Goal: Information Seeking & Learning: Learn about a topic

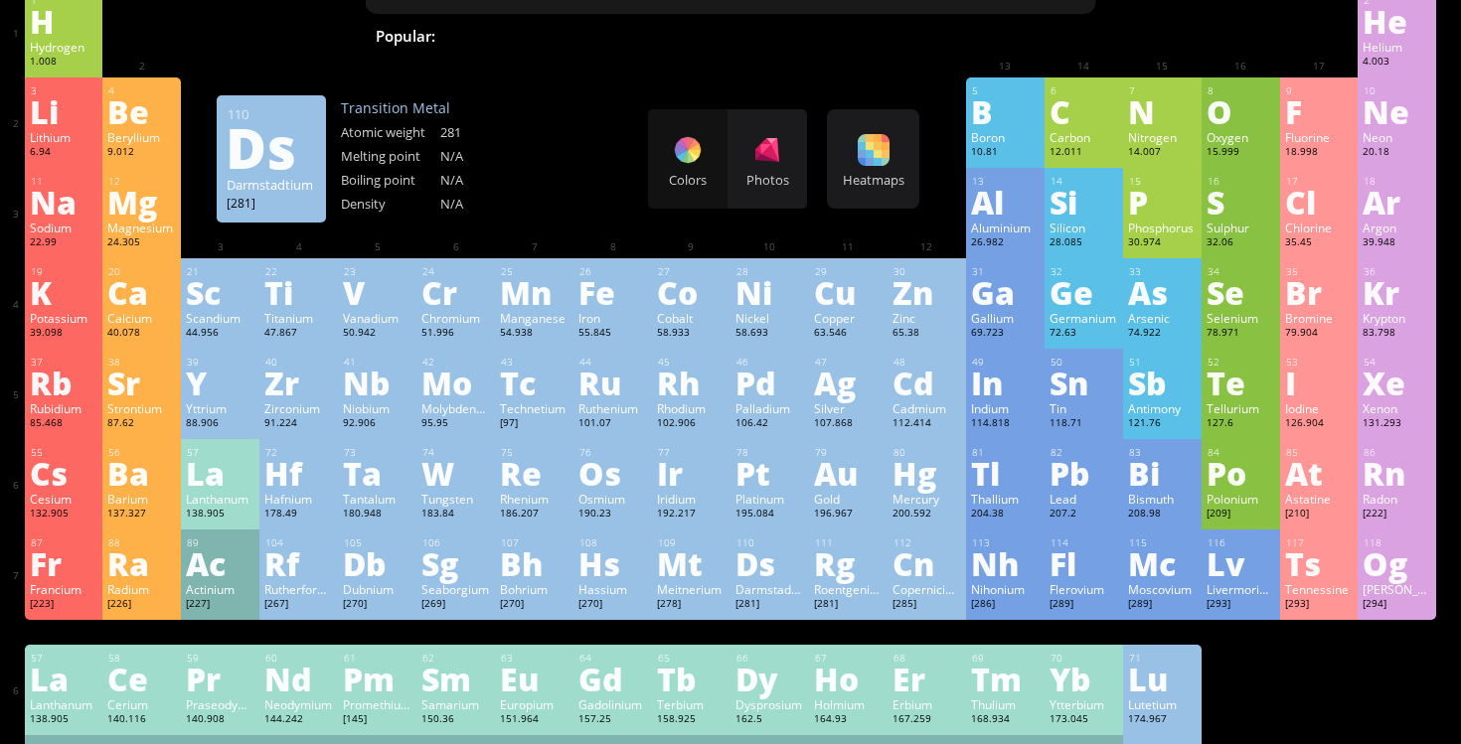
scroll to position [106, 0]
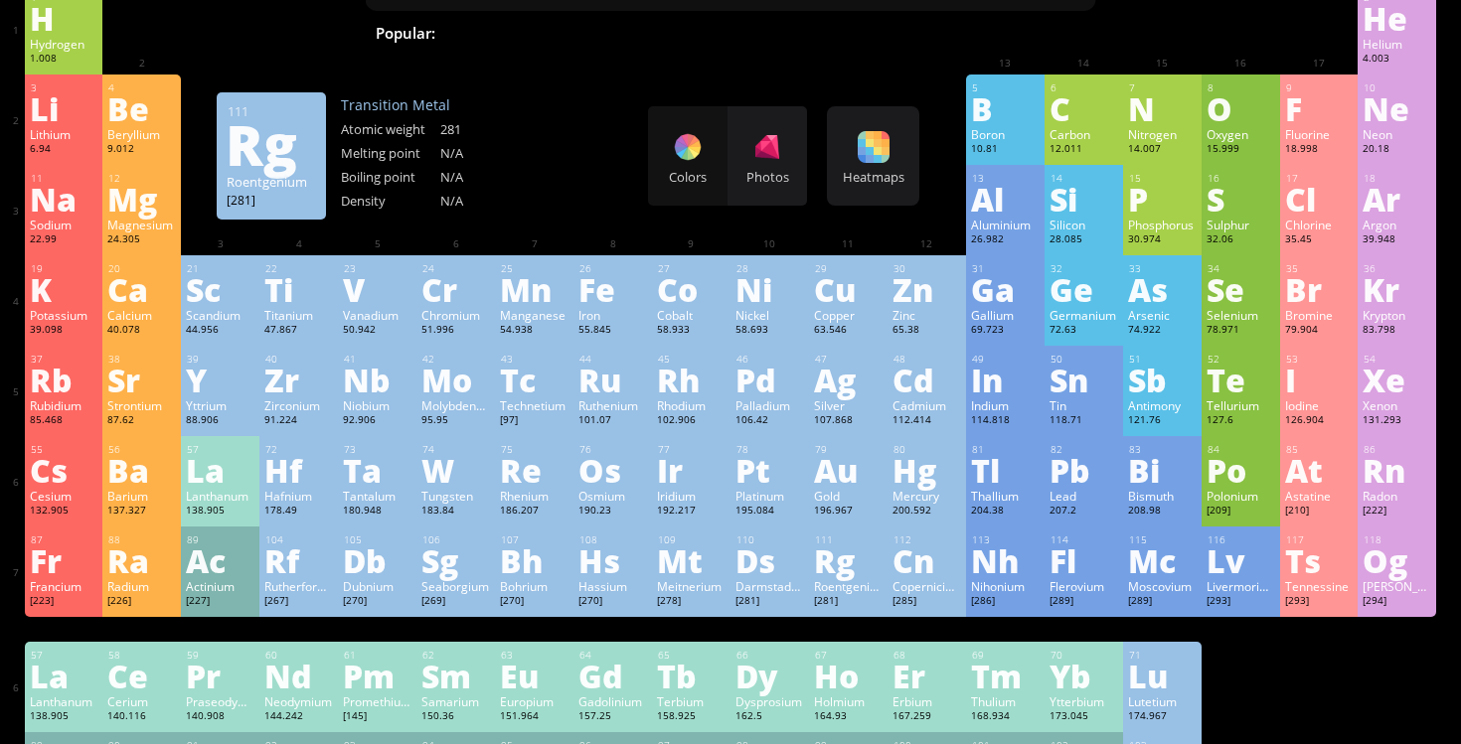
click at [838, 606] on div "[281]" at bounding box center [848, 602] width 69 height 16
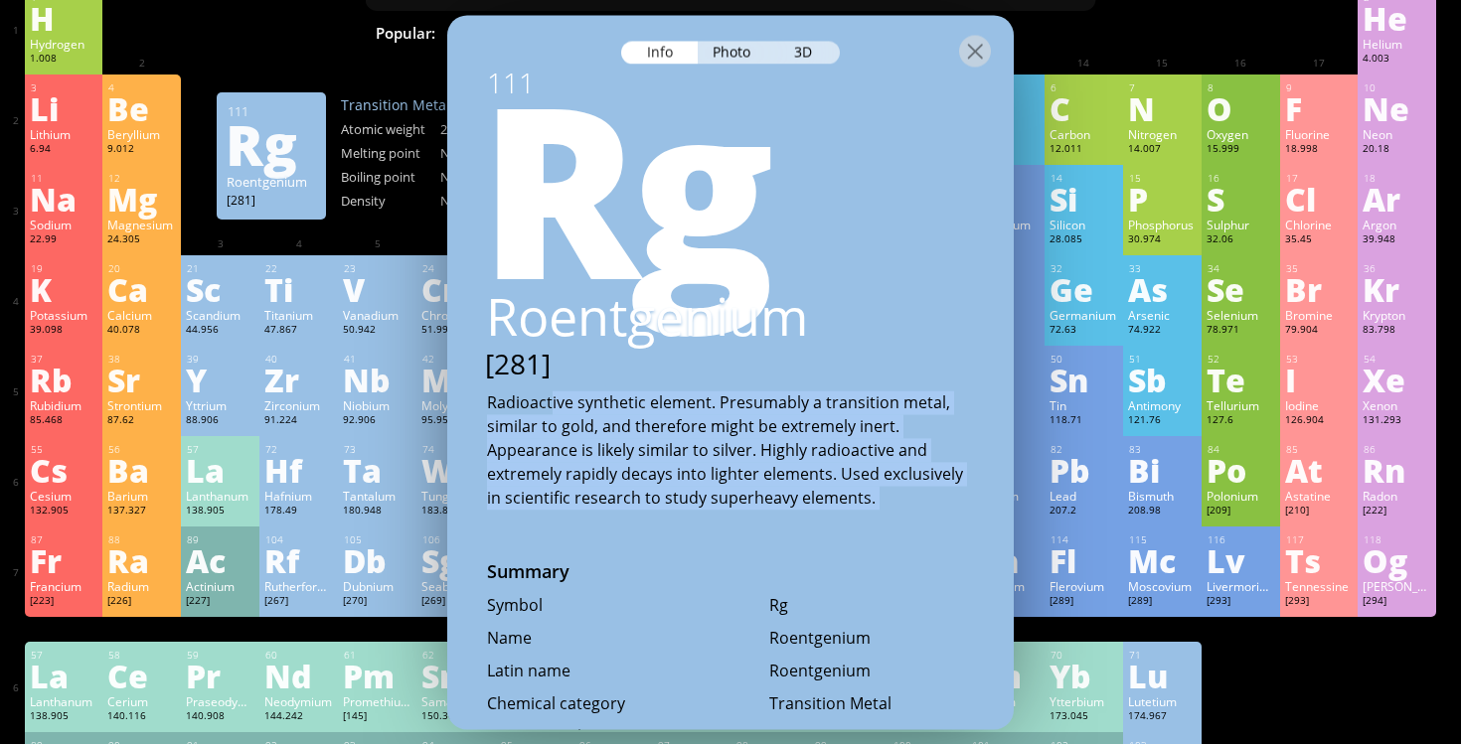
drag, startPoint x: 549, startPoint y: 399, endPoint x: 703, endPoint y: 515, distance: 192.4
click at [702, 515] on div "111 Rg Roentgenium [281] Radioactive synthetic element. Presumably a transition…" at bounding box center [730, 372] width 566 height 714
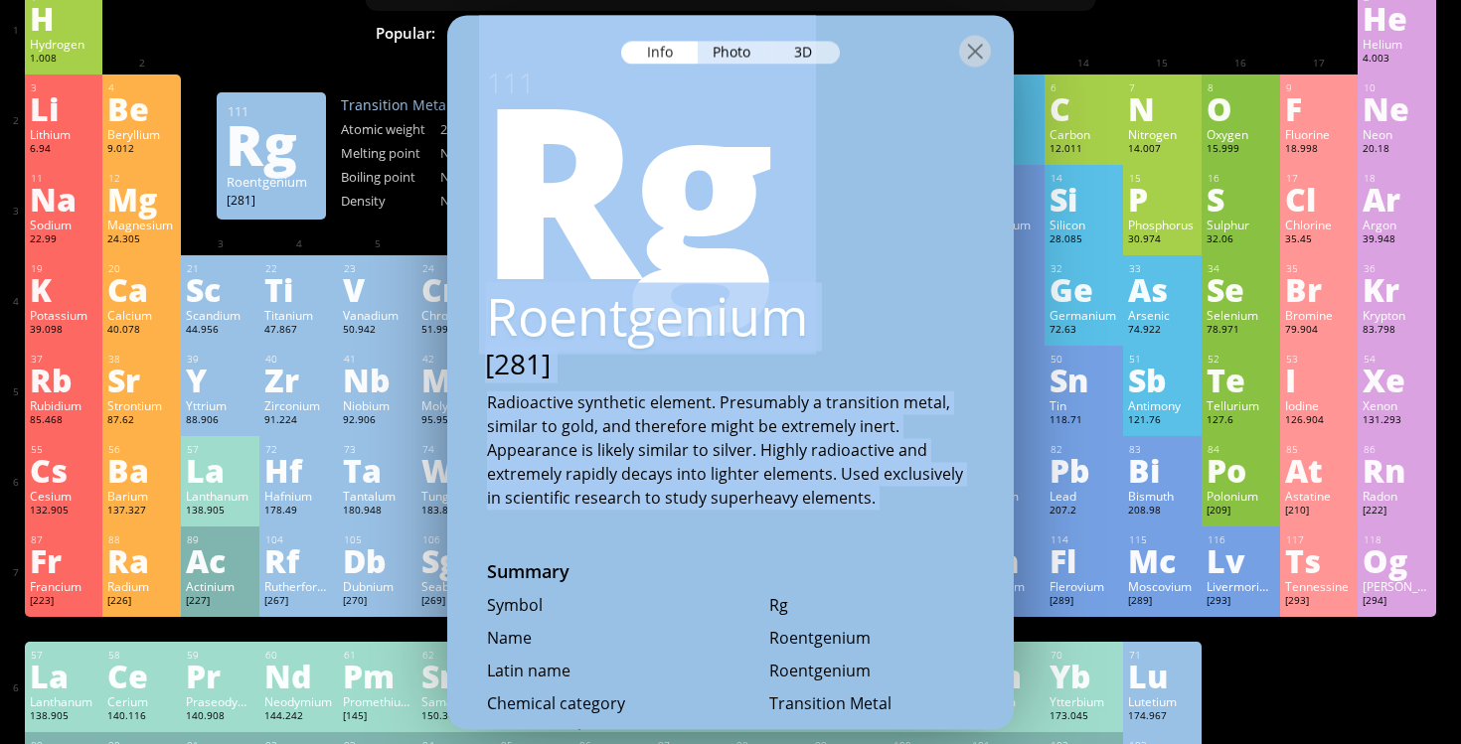
drag, startPoint x: 703, startPoint y: 515, endPoint x: 532, endPoint y: 144, distance: 408.5
click at [532, 144] on div "111 Rg Roentgenium [281] Radioactive synthetic element. Presumably a transition…" at bounding box center [730, 372] width 566 height 714
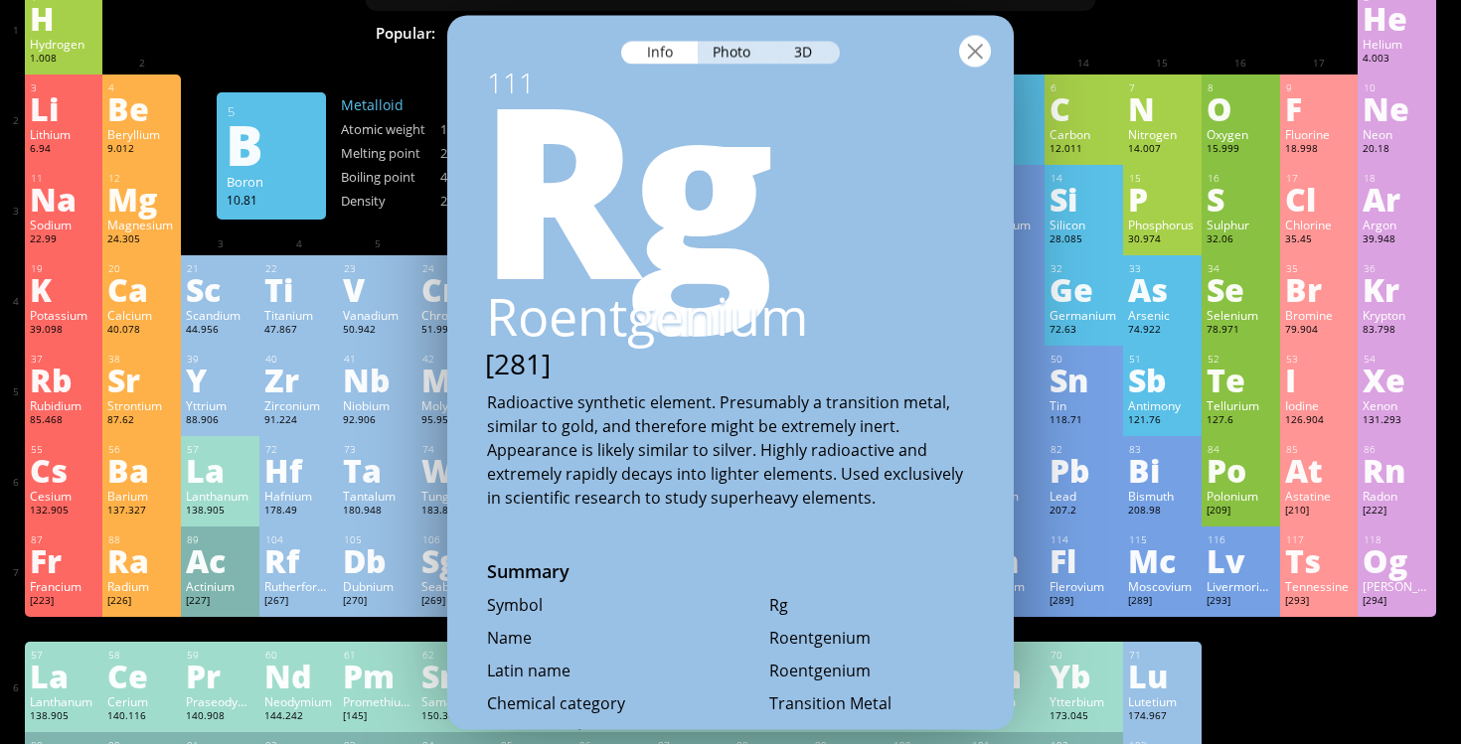
click at [981, 42] on div at bounding box center [975, 51] width 32 height 32
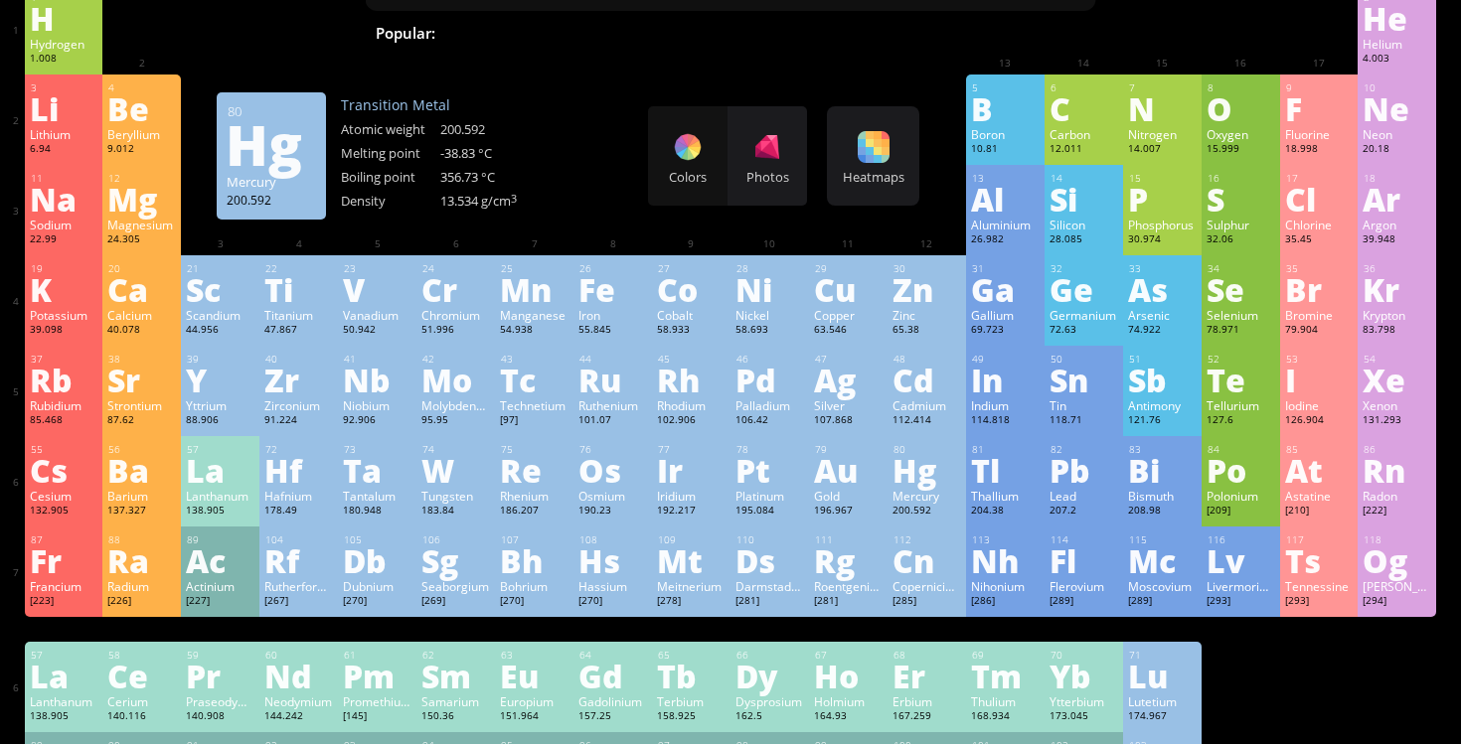
click at [923, 486] on div "Hg" at bounding box center [926, 470] width 69 height 32
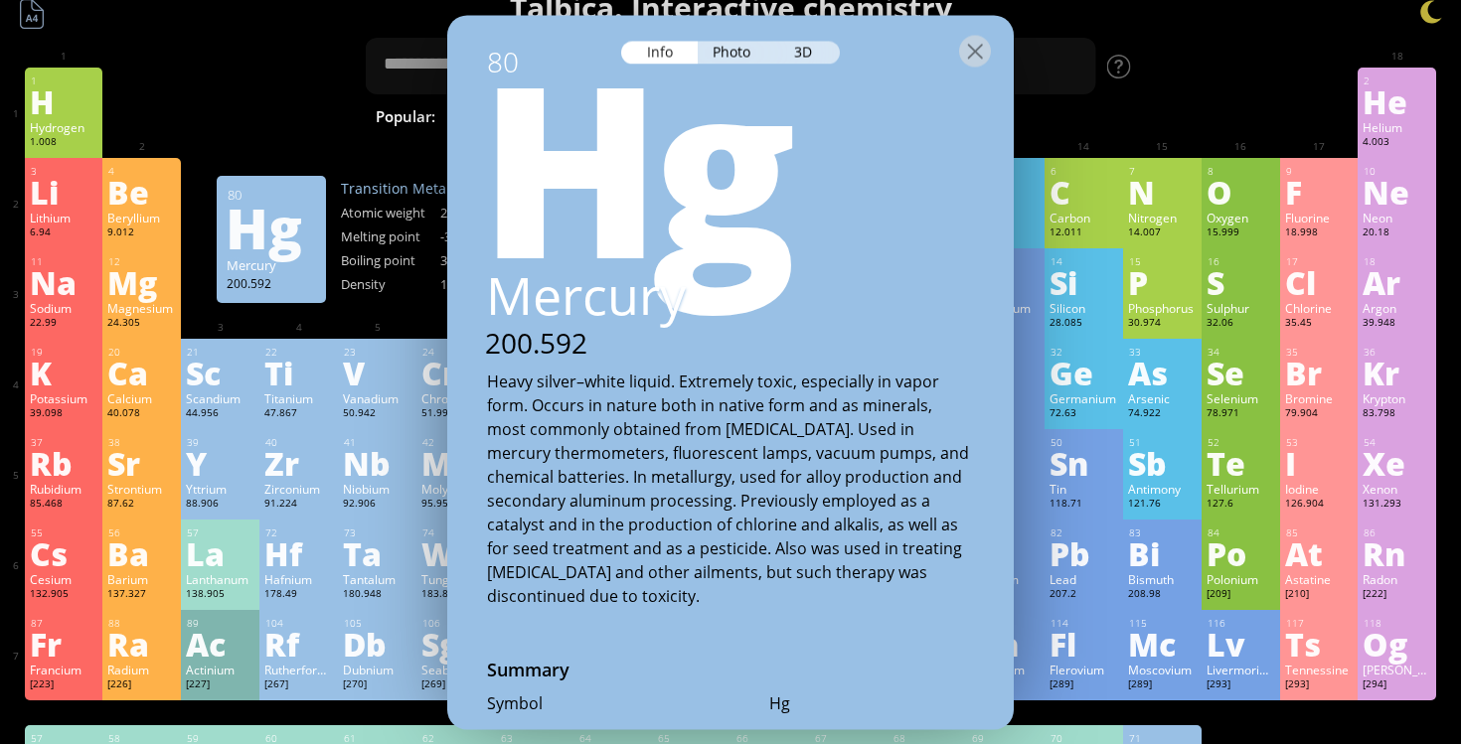
scroll to position [30, 0]
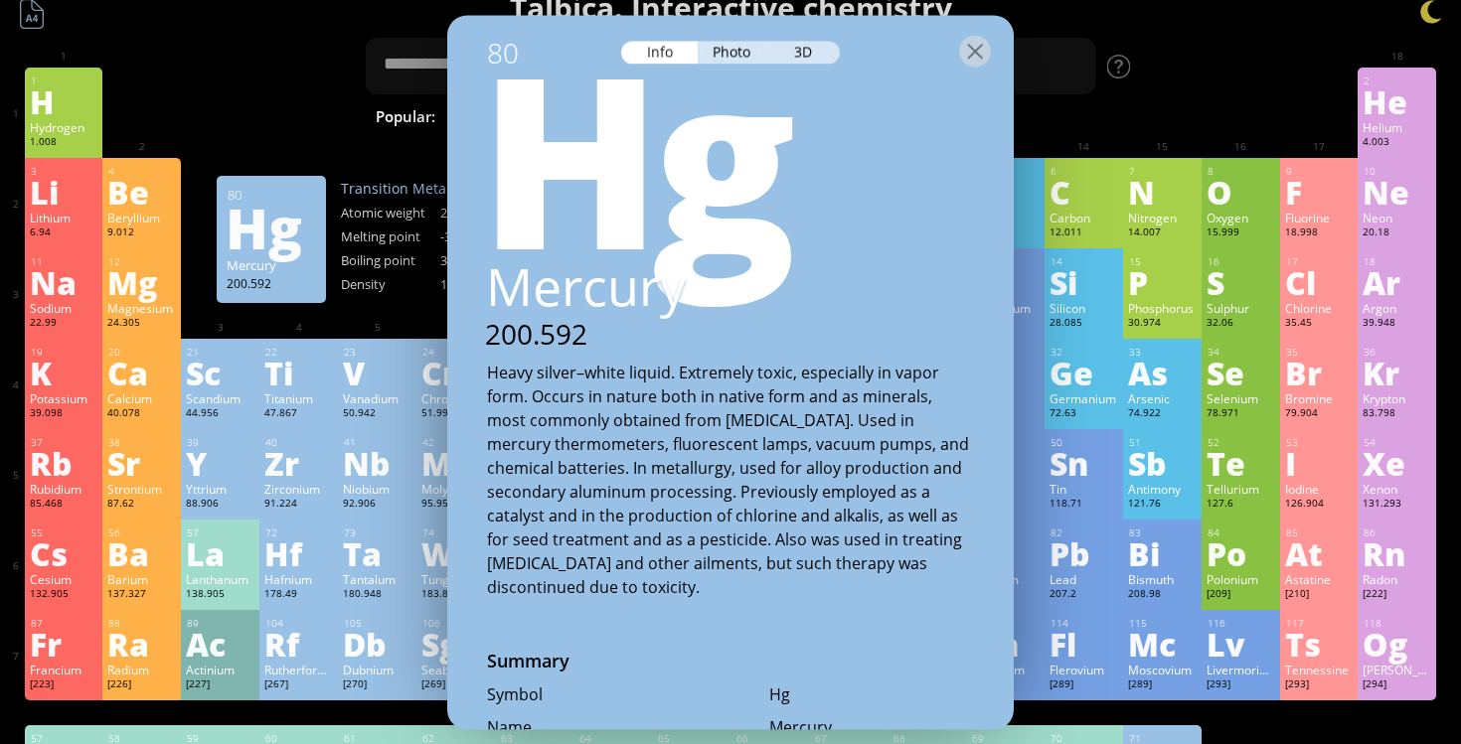
click at [744, 74] on div at bounding box center [730, 50] width 566 height 70
click at [752, 60] on div "Photo" at bounding box center [733, 52] width 72 height 23
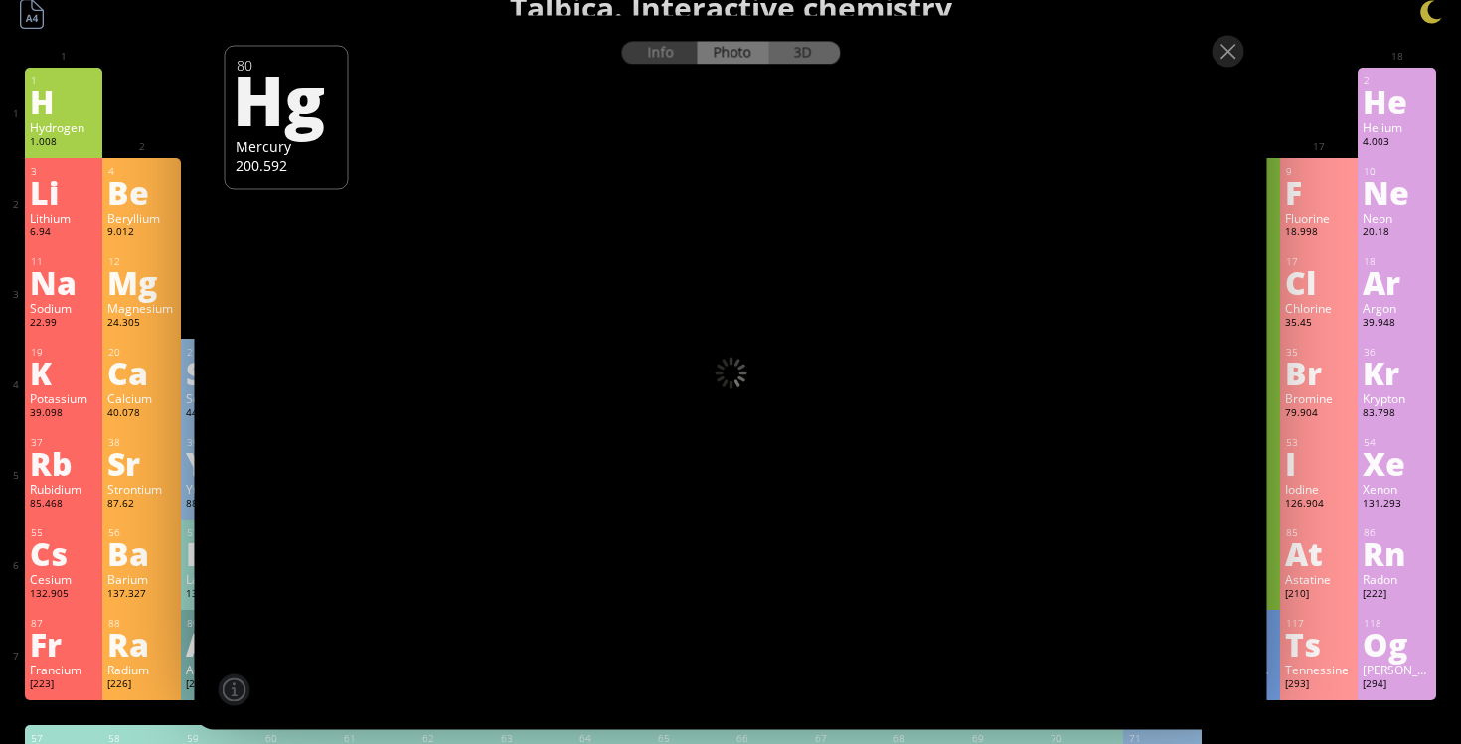
click at [800, 58] on div "3D" at bounding box center [804, 52] width 72 height 23
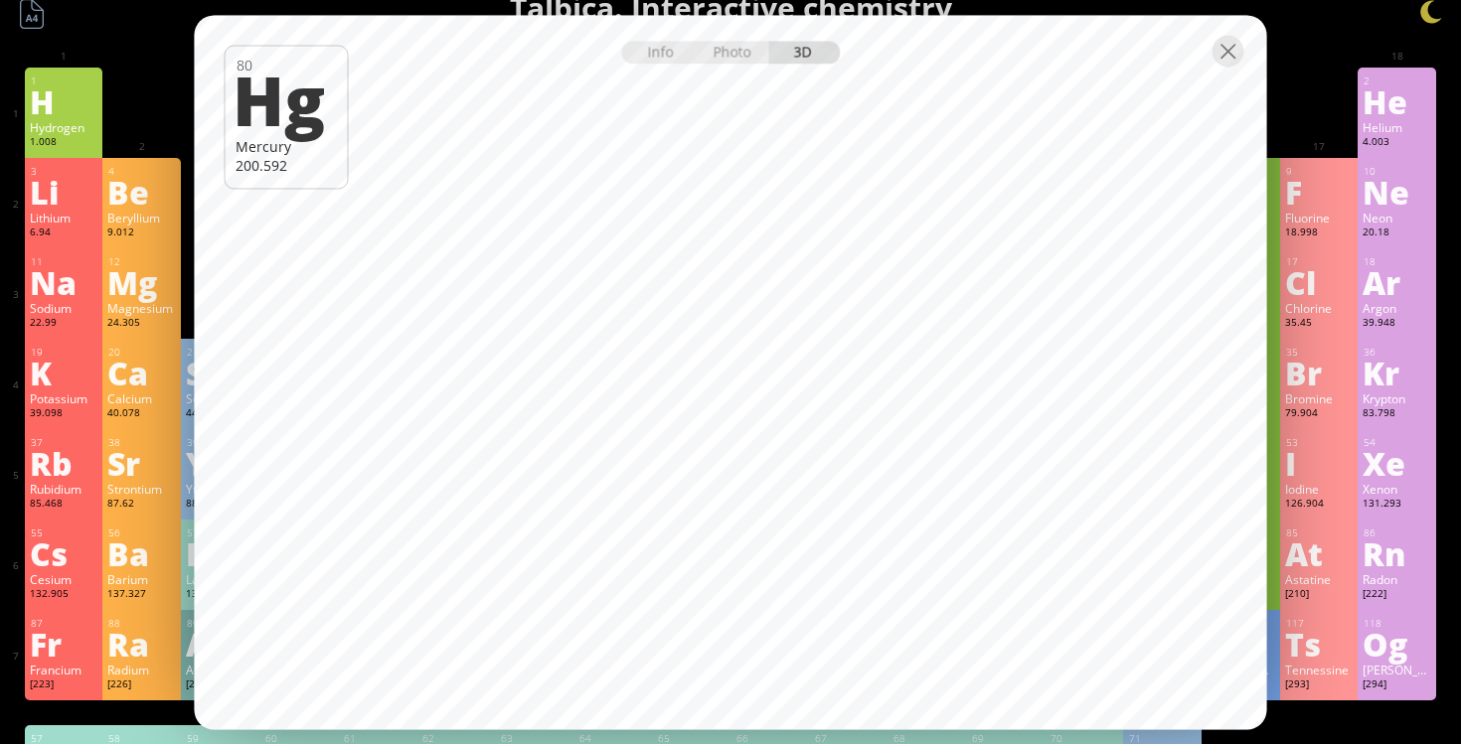
click at [1213, 69] on div at bounding box center [731, 50] width 1072 height 70
click at [1225, 63] on div at bounding box center [1228, 52] width 32 height 32
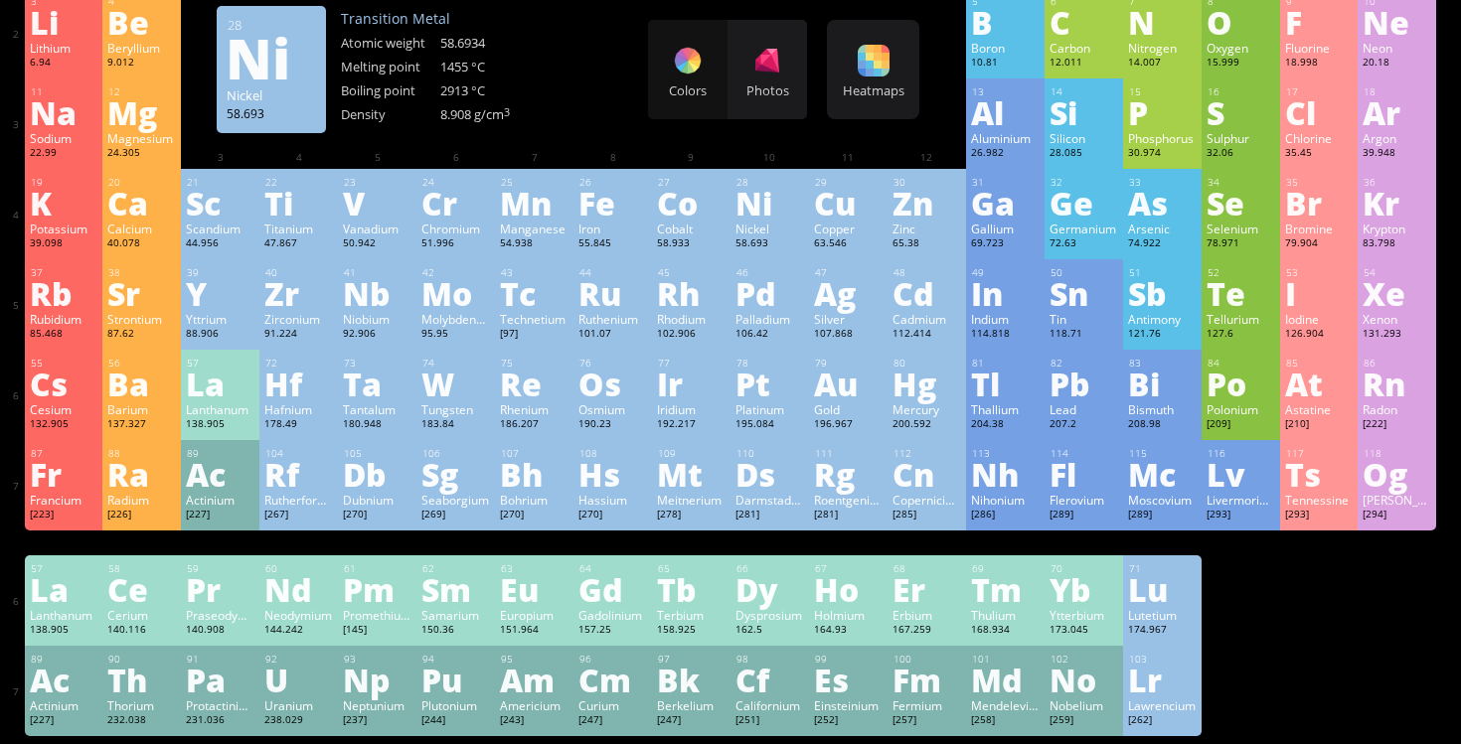
scroll to position [187, 0]
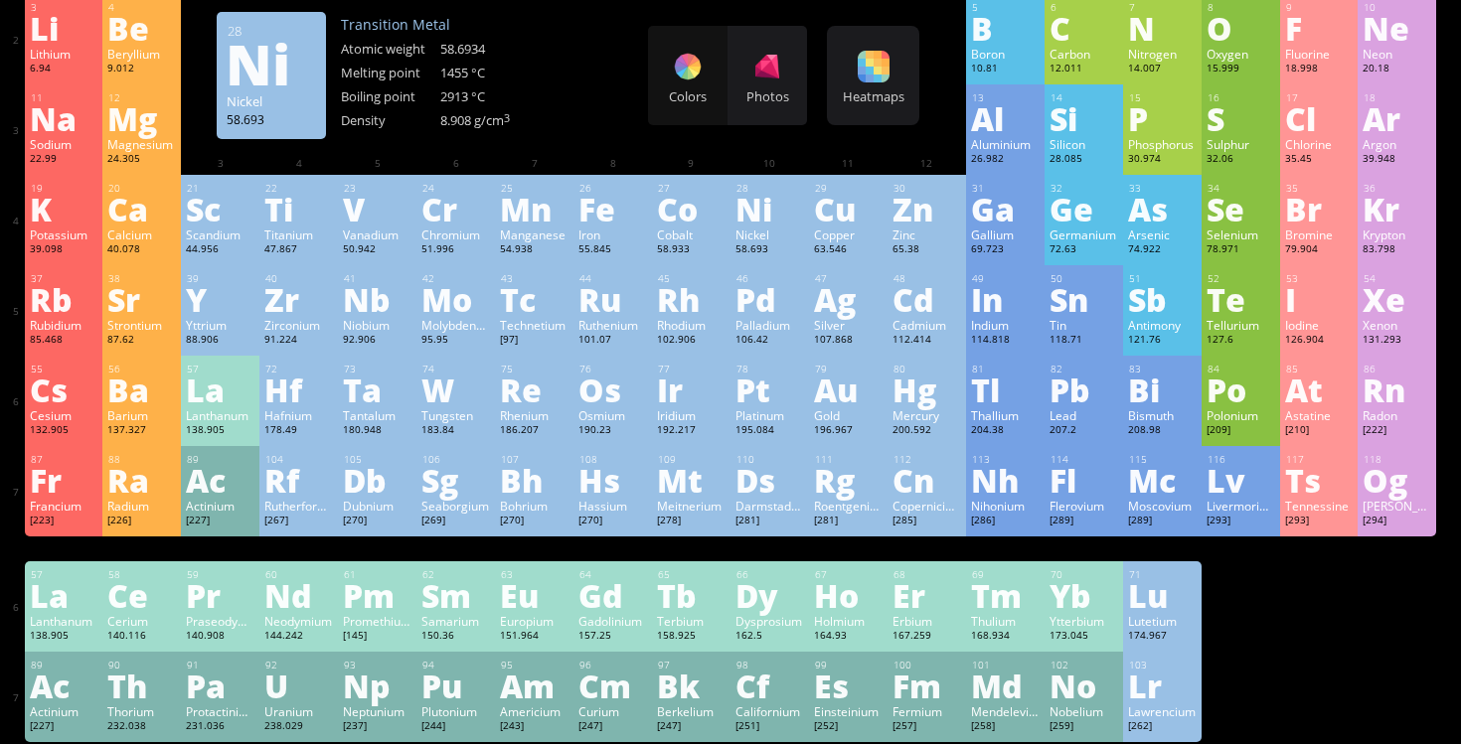
click at [691, 76] on div "Colors Photos" at bounding box center [727, 75] width 159 height 99
click at [689, 89] on div "Colors Photos" at bounding box center [727, 75] width 159 height 99
click at [857, 66] on div at bounding box center [873, 67] width 32 height 32
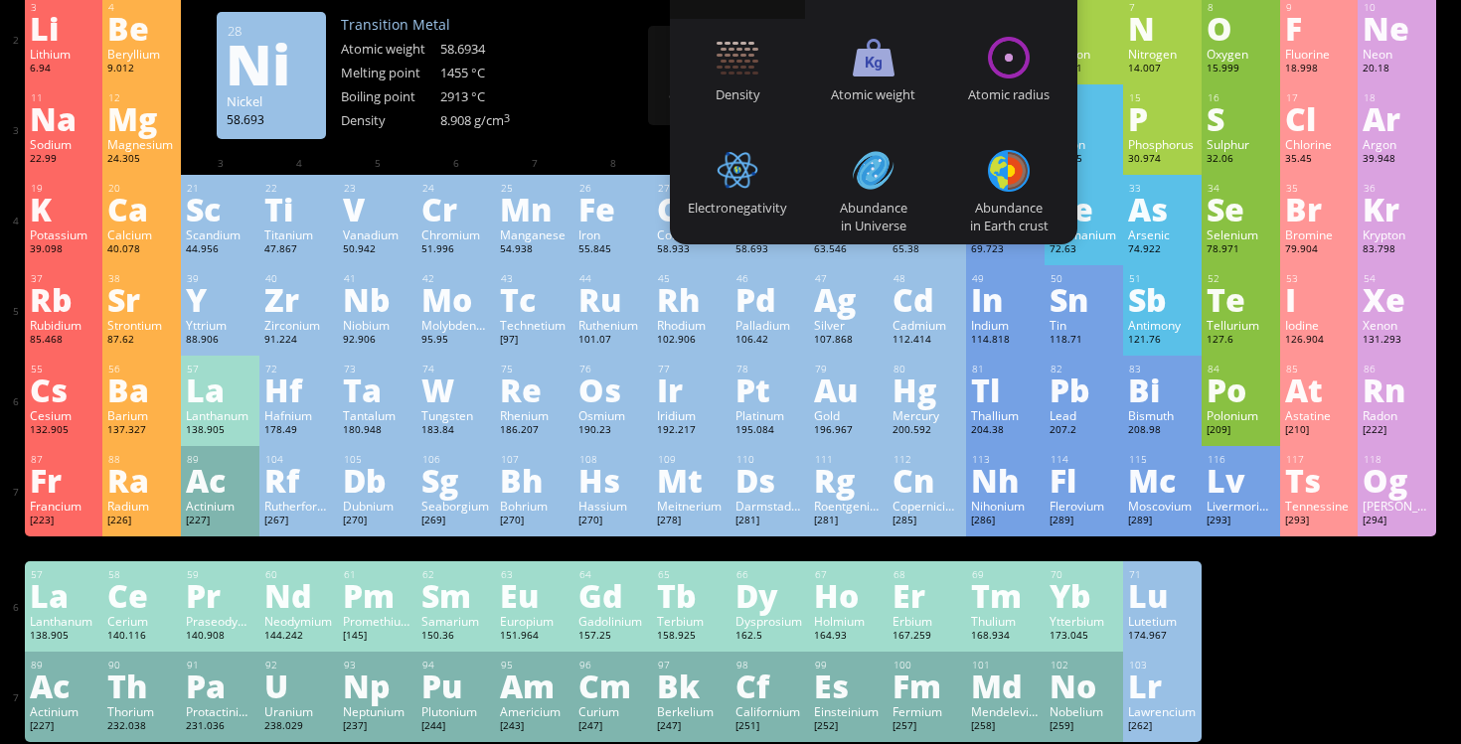
click at [614, 120] on div "11 Na Sodium 22.99 −1, 0, +1 −1, 0, +1 97.72 °C 883 °C 0.968 g/cm 3 [Ne]3s 1 12…" at bounding box center [731, 129] width 1412 height 90
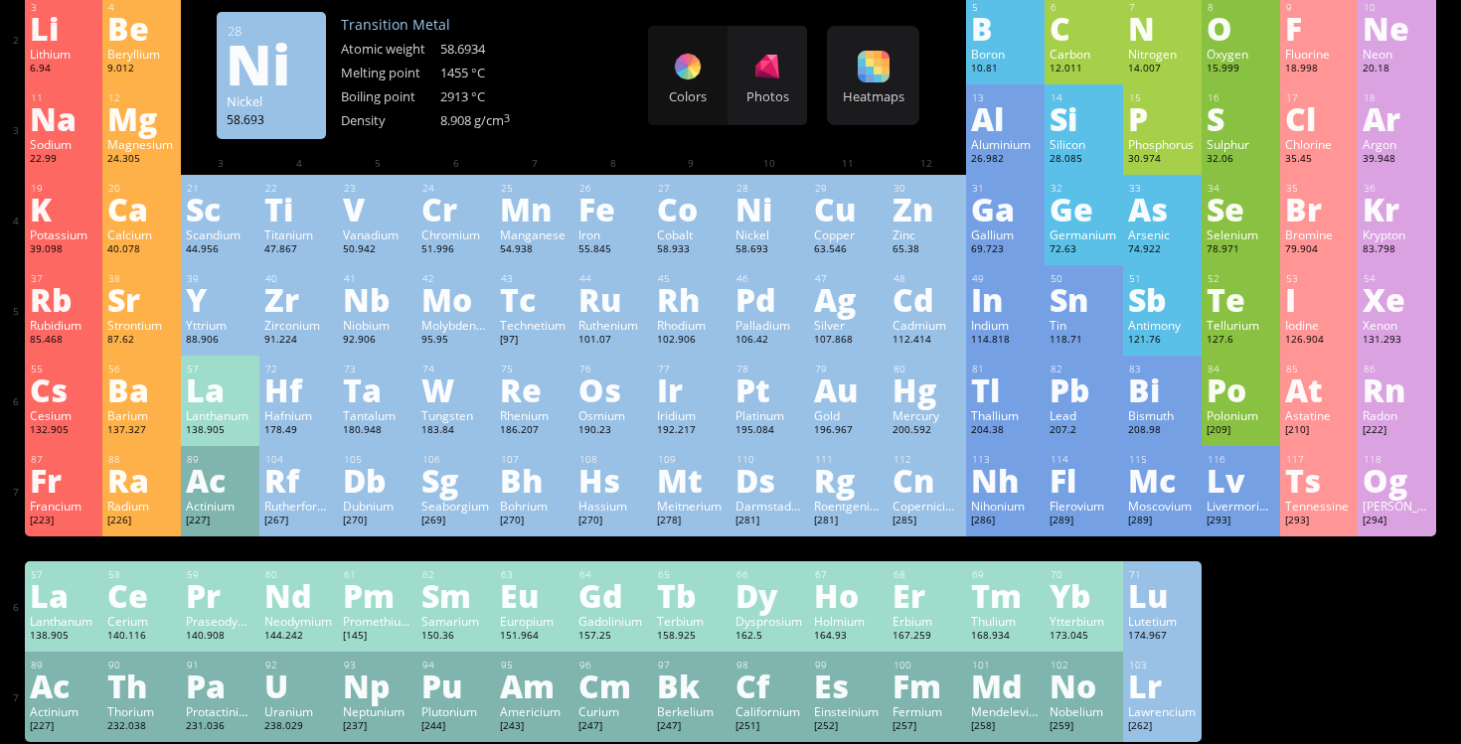
click at [812, 113] on div "Colors Photos Heatmaps Heatmaps Normal mode Melting point Boiling point Density…" at bounding box center [783, 75] width 271 height 99
click at [776, 113] on div "Photos" at bounding box center [766, 75] width 79 height 99
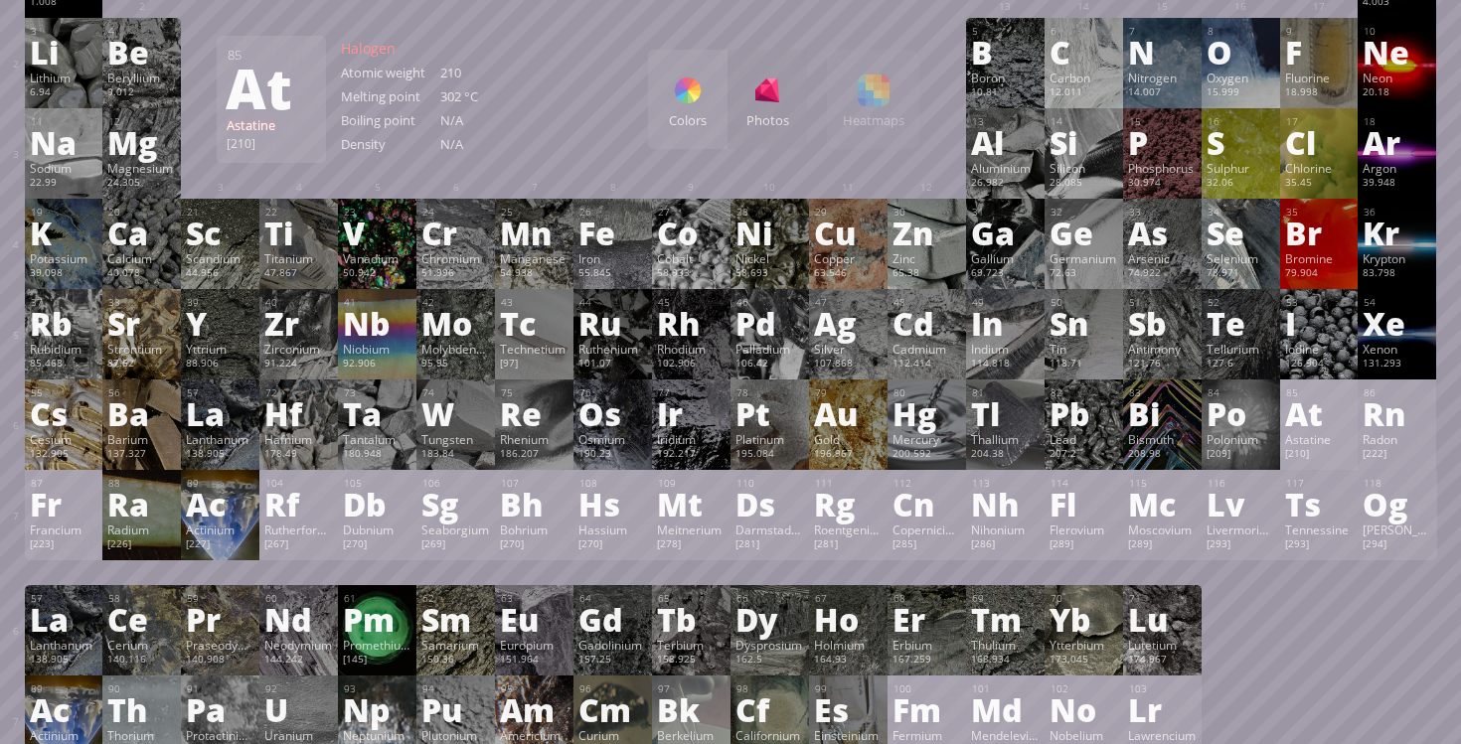
scroll to position [145, 0]
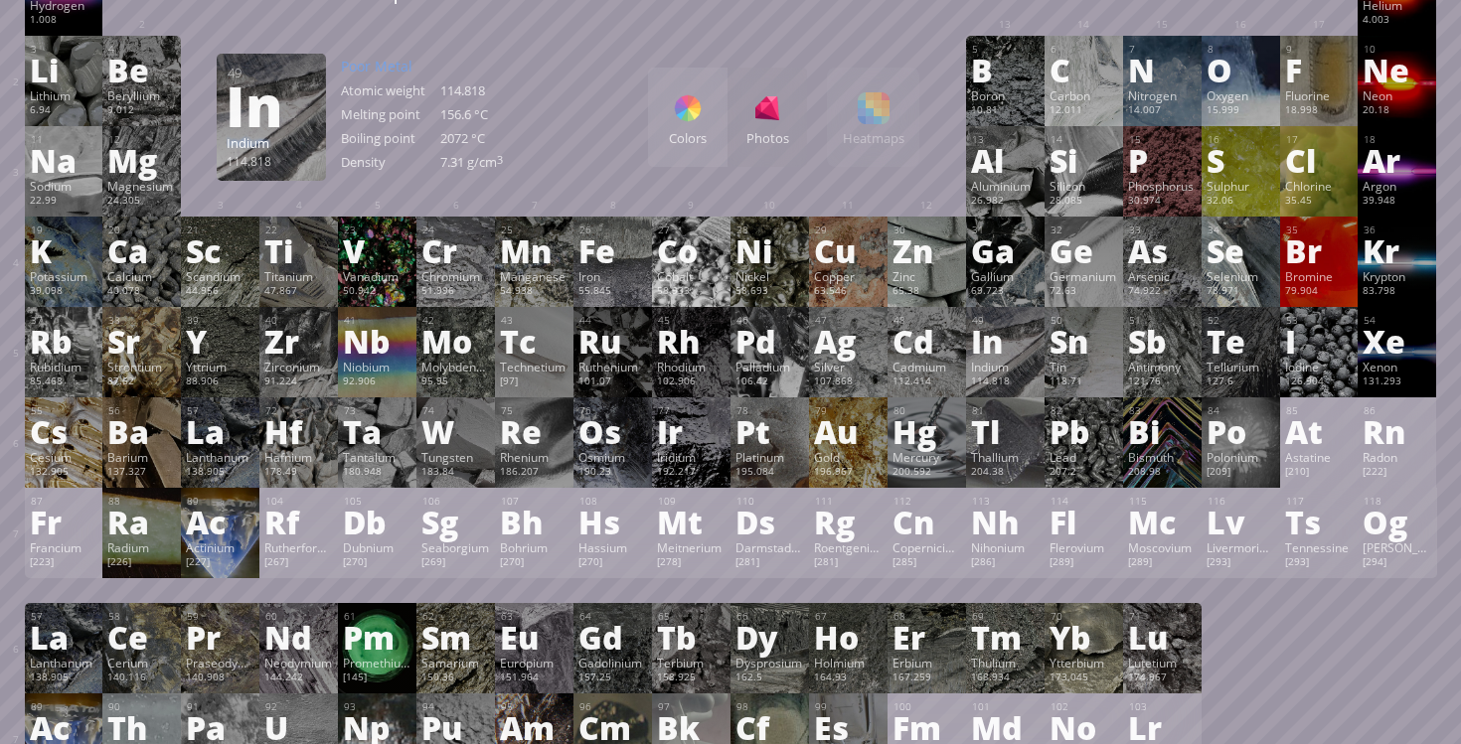
click at [994, 365] on div "Indium" at bounding box center [1005, 367] width 69 height 16
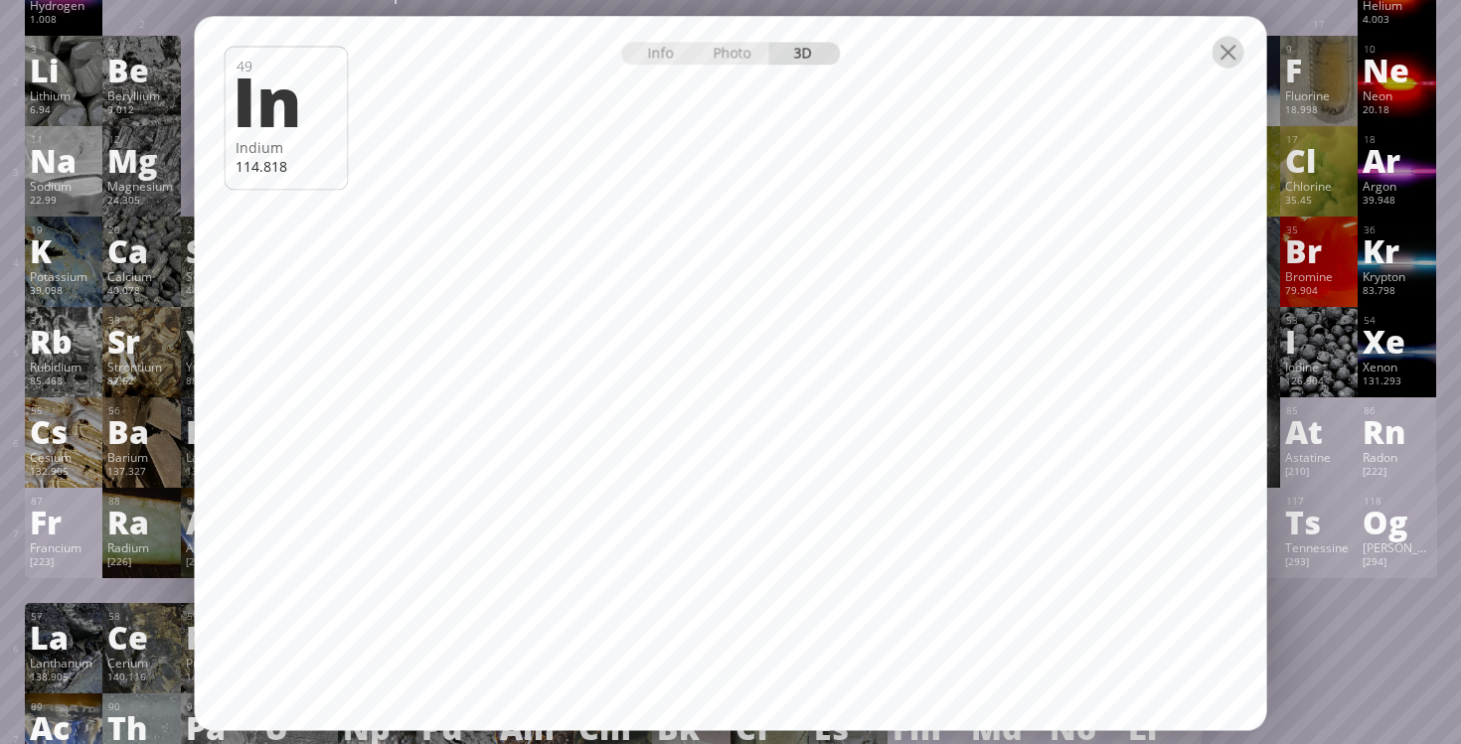
click at [1225, 38] on div at bounding box center [1228, 52] width 32 height 32
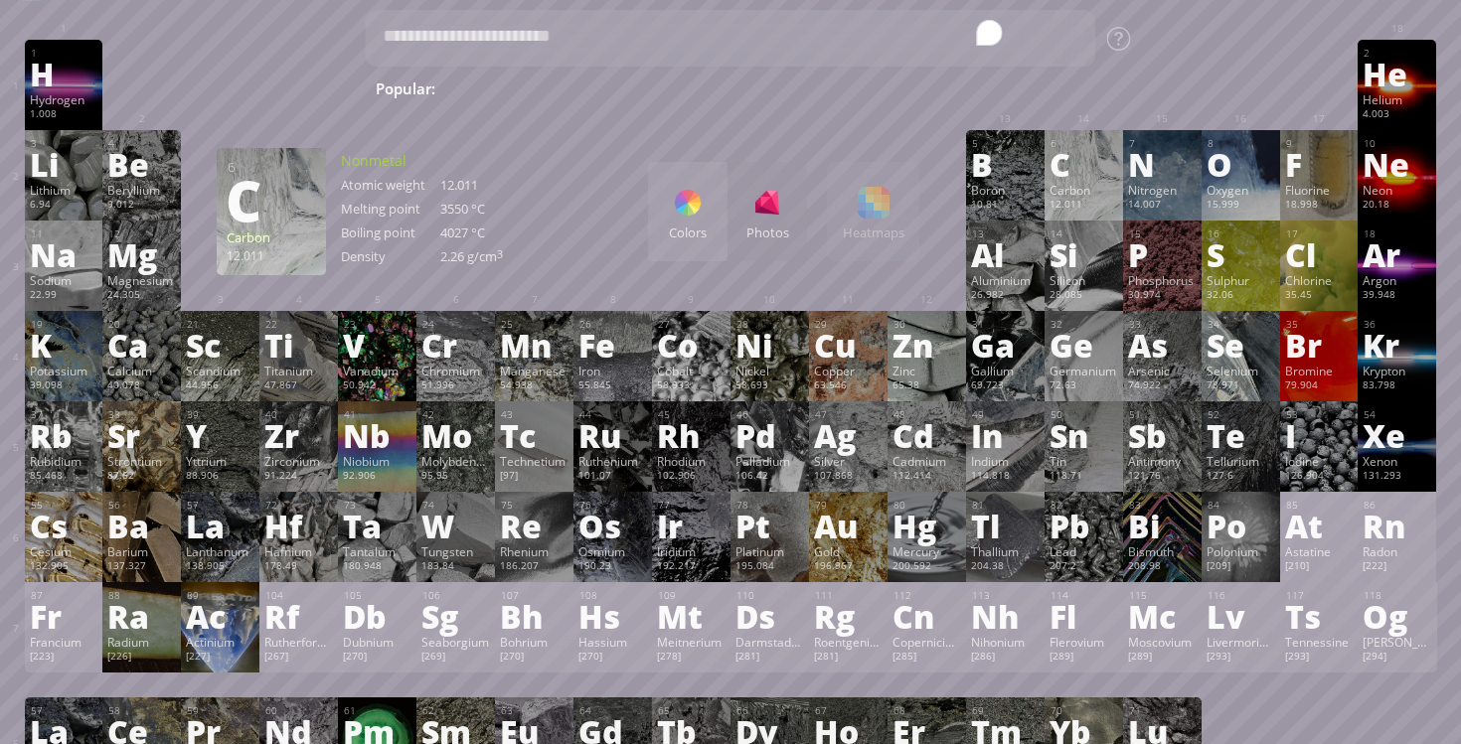
scroll to position [49, 0]
